Goal: Entertainment & Leisure: Consume media (video, audio)

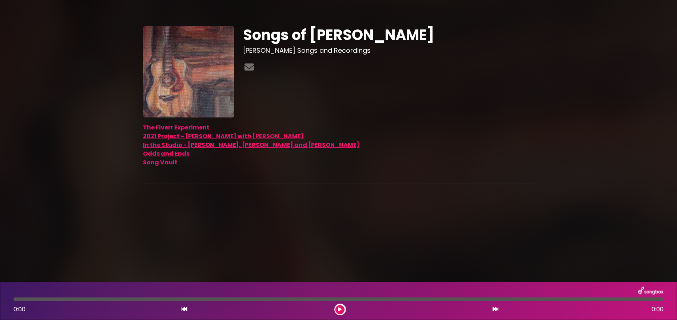
click at [167, 163] on link "Song Vault" at bounding box center [160, 162] width 35 height 8
click at [231, 136] on link "2021 Project - Stacy with Jeff Alton" at bounding box center [223, 136] width 161 height 8
click at [242, 144] on link "In the Studio - Dan, Jeff and Stacy" at bounding box center [251, 145] width 216 height 8
click at [168, 153] on link "Odds and Ends" at bounding box center [166, 154] width 47 height 8
click at [221, 135] on link "2021 Project - Stacy with Jeff Alton" at bounding box center [223, 136] width 161 height 8
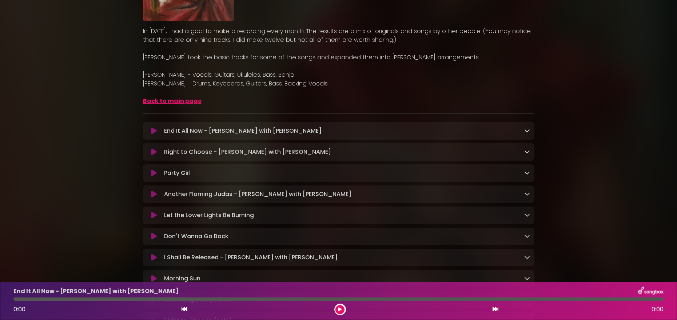
scroll to position [109, 0]
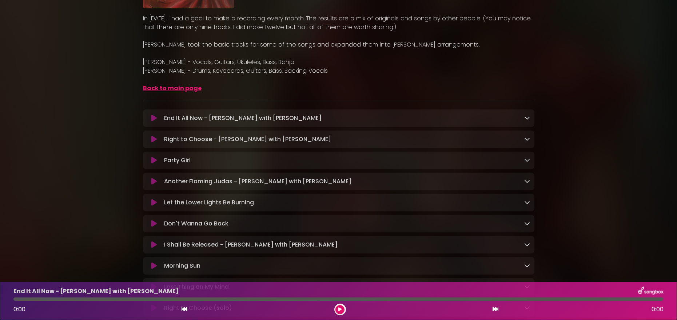
click at [154, 140] on icon at bounding box center [153, 139] width 5 height 7
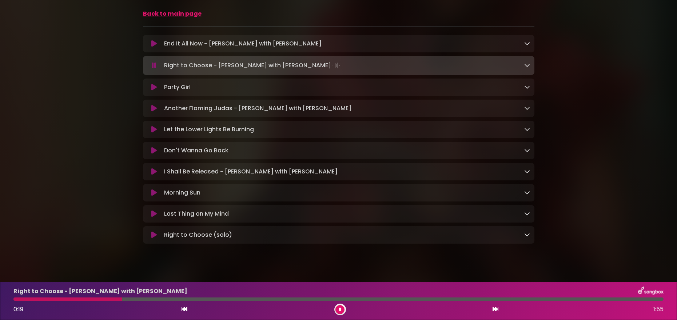
scroll to position [195, 0]
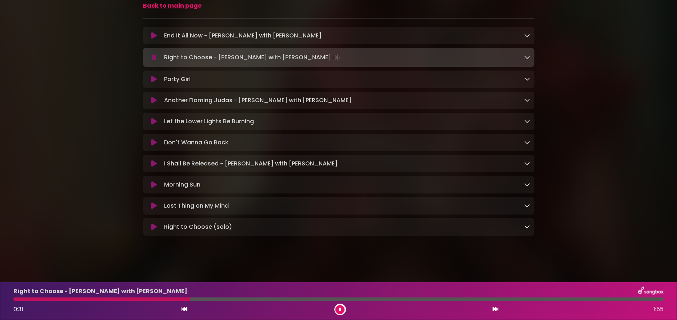
click at [525, 226] on icon at bounding box center [527, 227] width 6 height 6
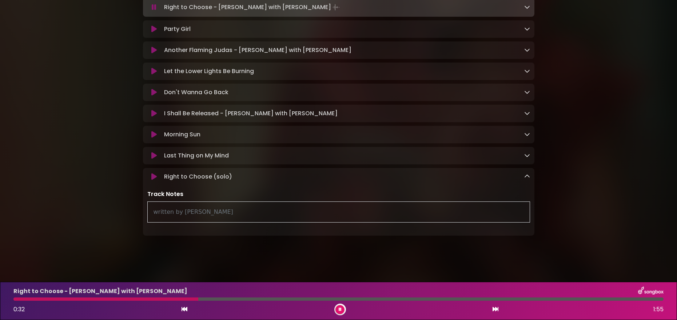
scroll to position [245, 0]
click at [154, 178] on icon at bounding box center [153, 176] width 5 height 7
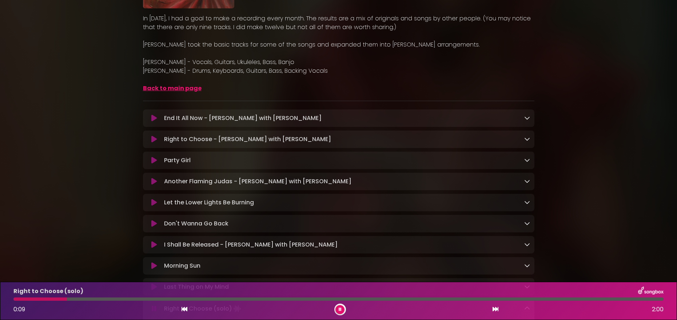
scroll to position [146, 0]
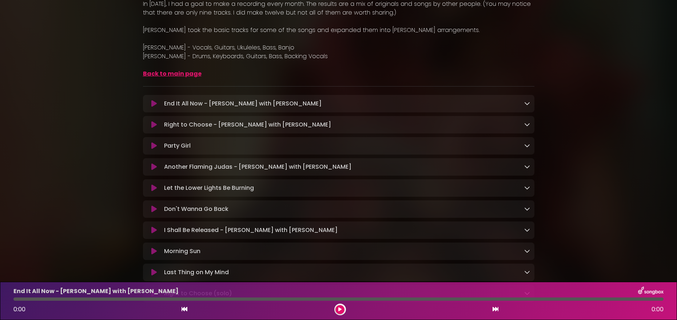
scroll to position [121, 0]
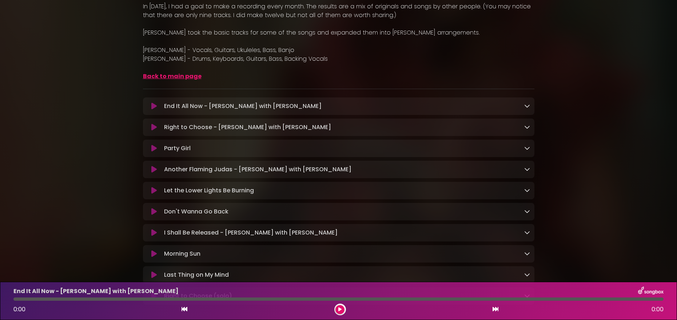
click at [527, 126] on icon at bounding box center [527, 127] width 6 height 6
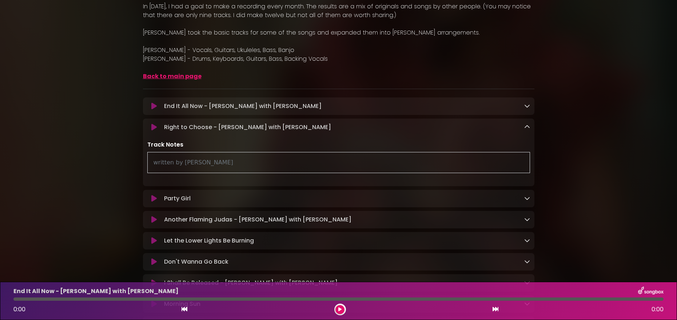
click at [155, 126] on icon at bounding box center [153, 127] width 5 height 7
